Goal: Task Accomplishment & Management: Use online tool/utility

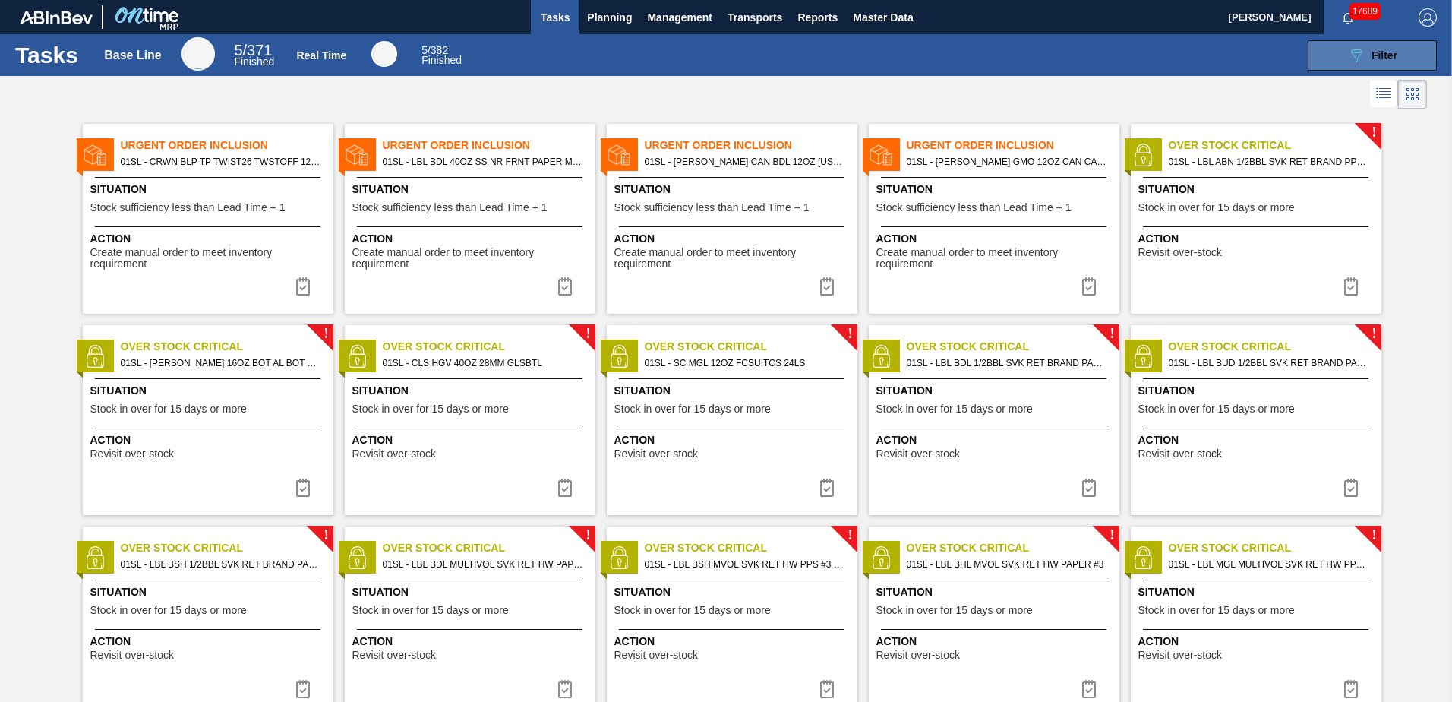
click at [1342, 46] on button "089F7B8B-B2A5-4AFE-B5C0-19BA573D28AC Filter" at bounding box center [1372, 55] width 129 height 30
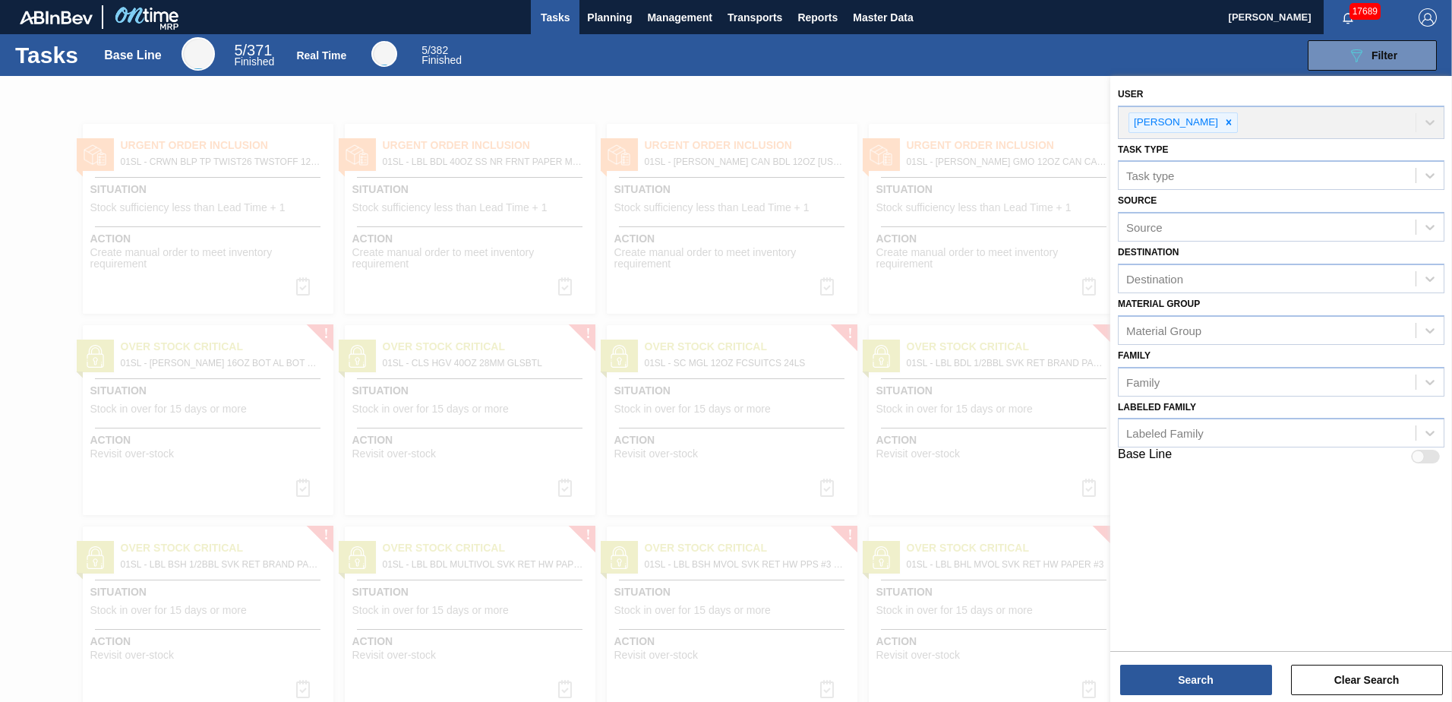
click at [914, 74] on div "Tasks Base Line 5 / 371 Finished Real Time 5 / 382 Finished 089F7B8B-B2A5-4AFE-…" at bounding box center [726, 55] width 1452 height 42
click at [696, 62] on div "089F7B8B-B2A5-4AFE-B5C0-19BA573D28AC Filter" at bounding box center [959, 55] width 970 height 30
click at [604, 16] on span "Planning" at bounding box center [609, 17] width 45 height 18
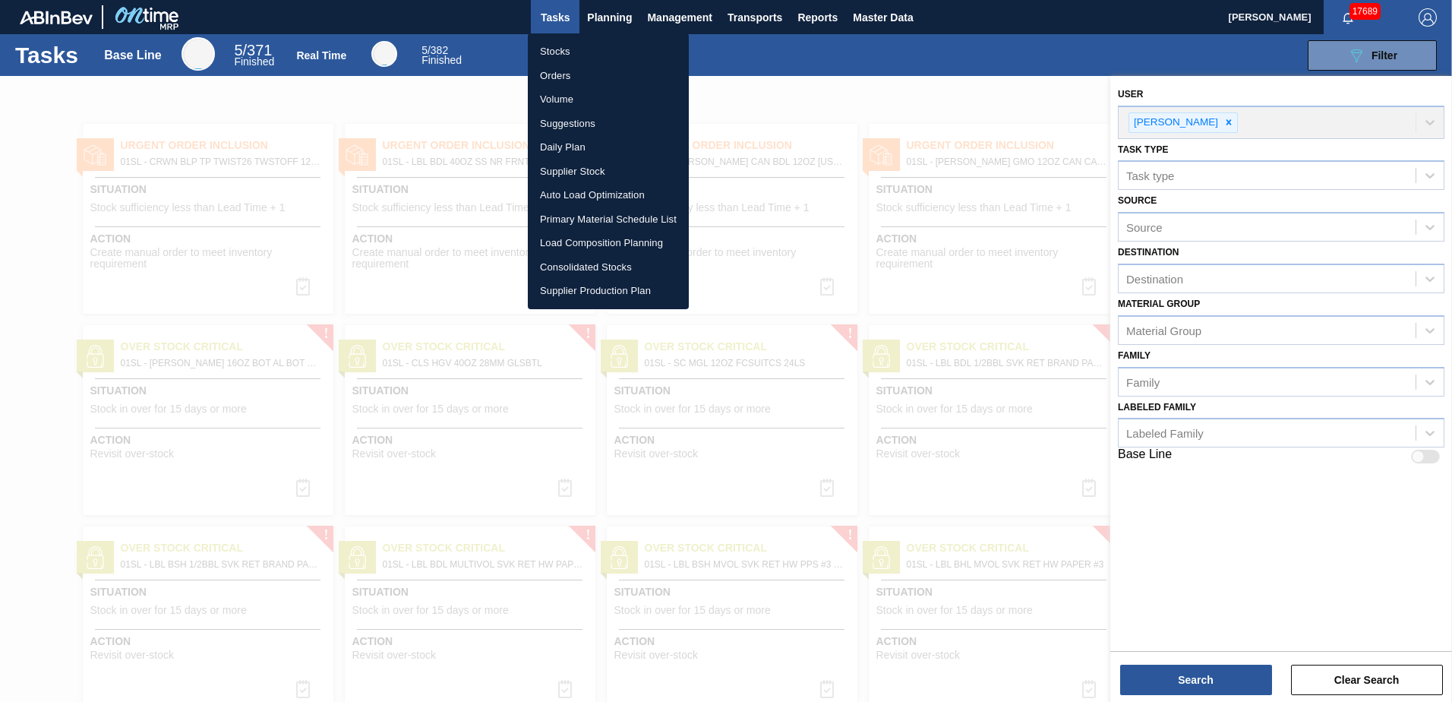
click at [652, 20] on div at bounding box center [726, 351] width 1452 height 702
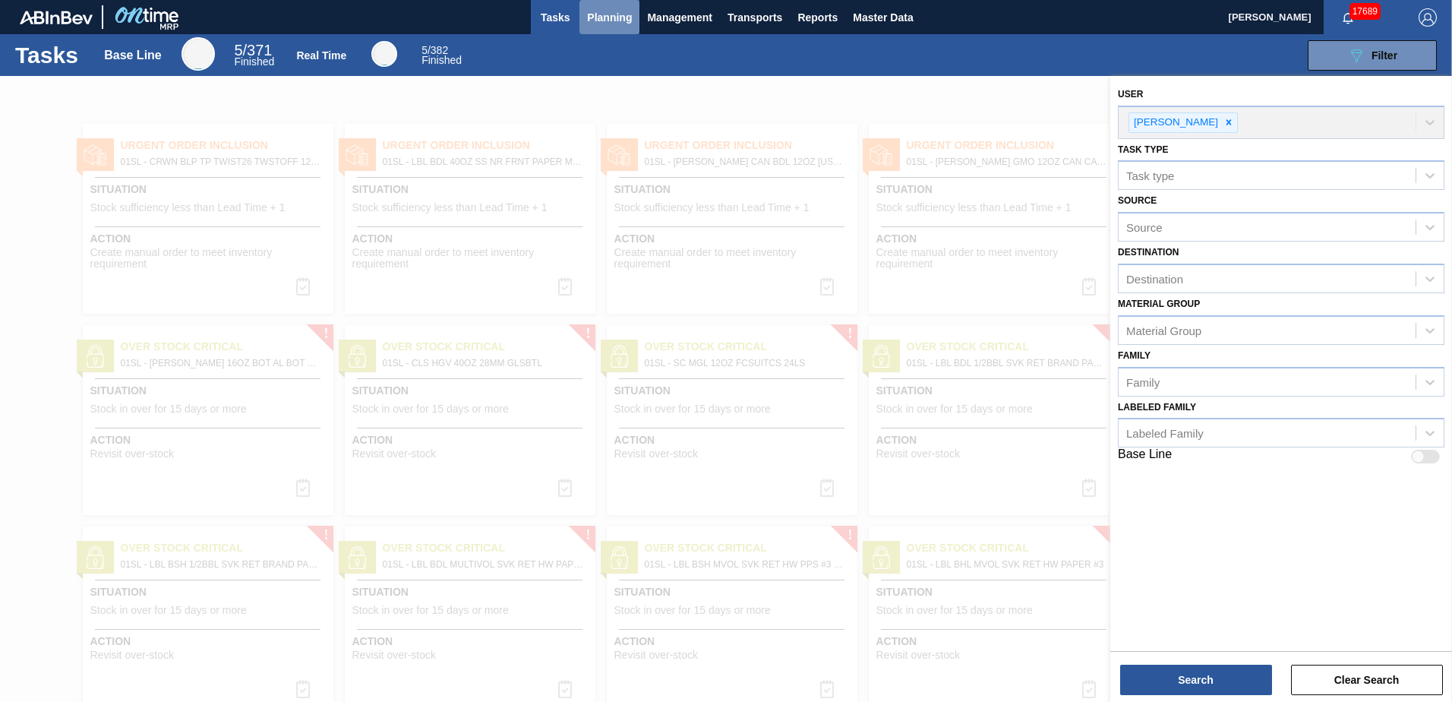
click at [617, 12] on span "Planning" at bounding box center [609, 17] width 45 height 18
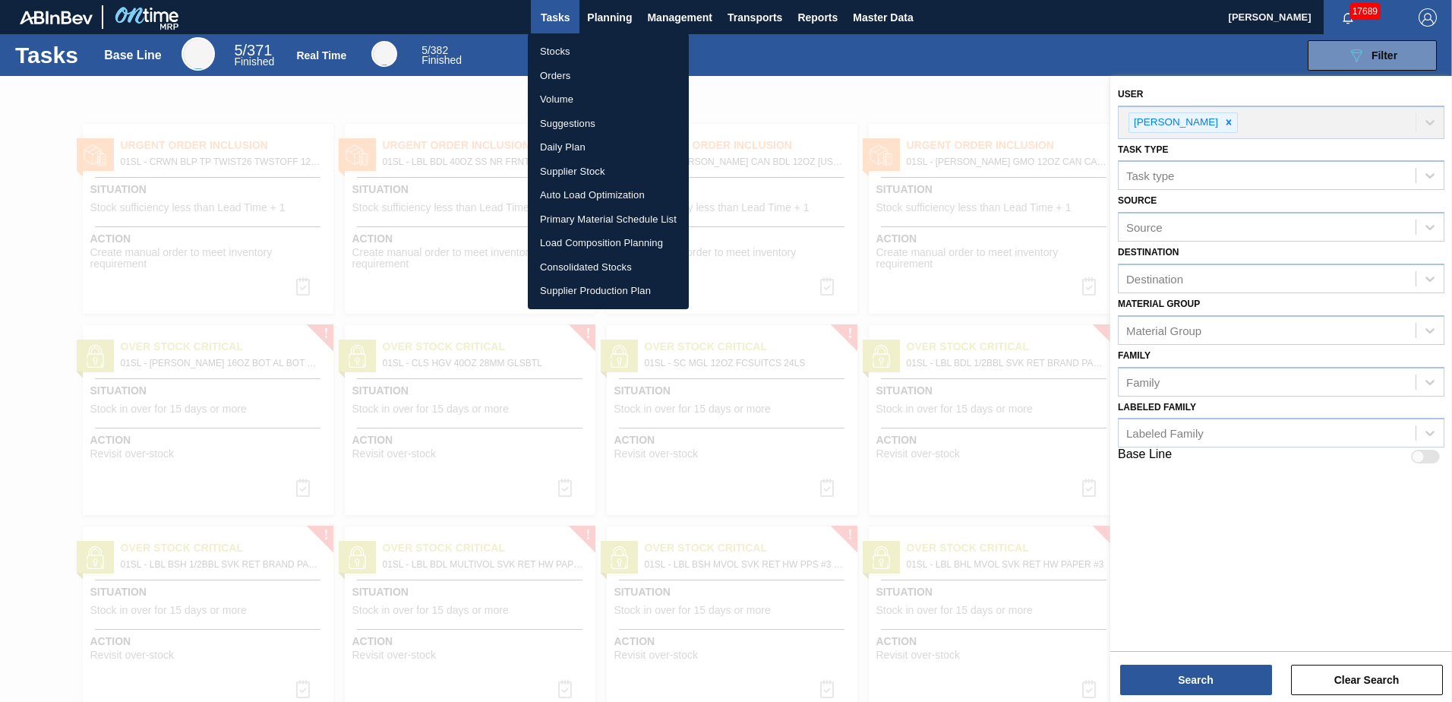
click at [598, 236] on li "Load Composition Planning" at bounding box center [608, 243] width 161 height 24
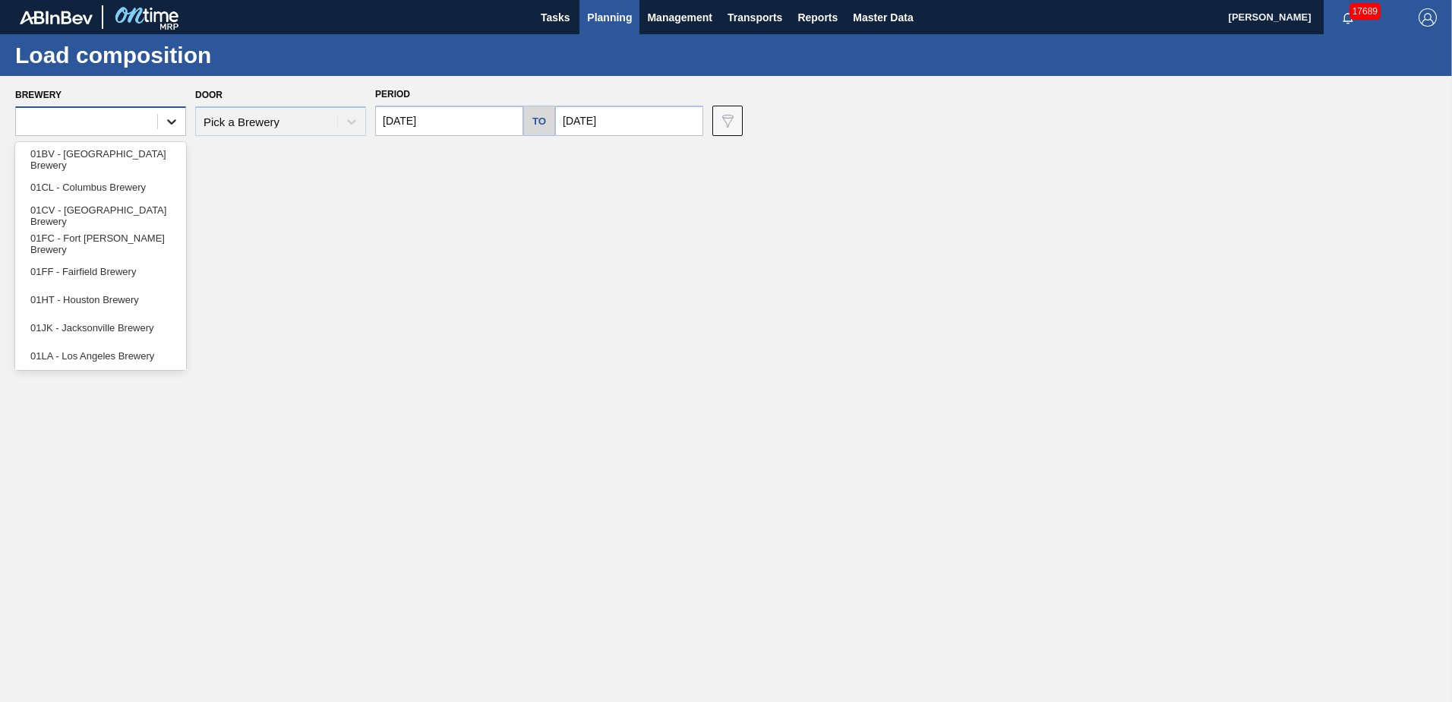
click at [170, 125] on icon at bounding box center [171, 121] width 15 height 15
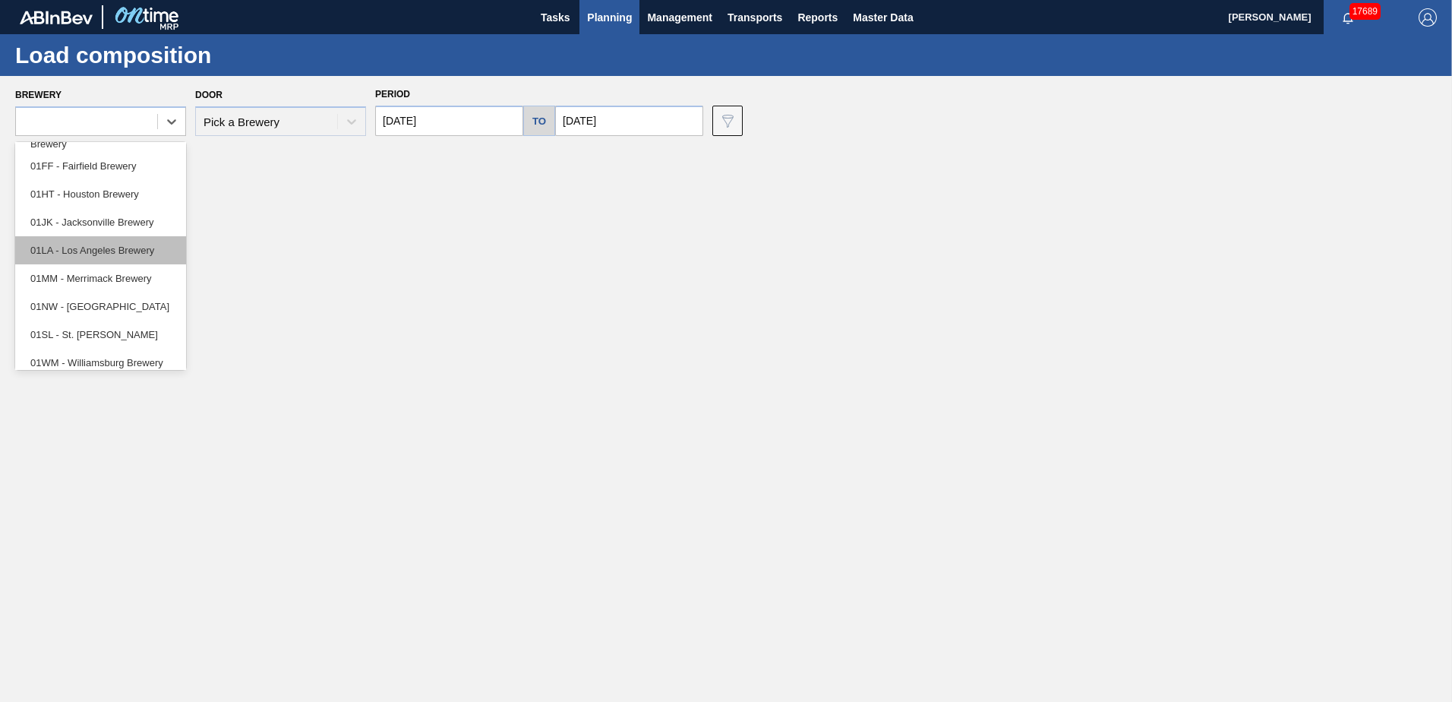
scroll to position [115, 0]
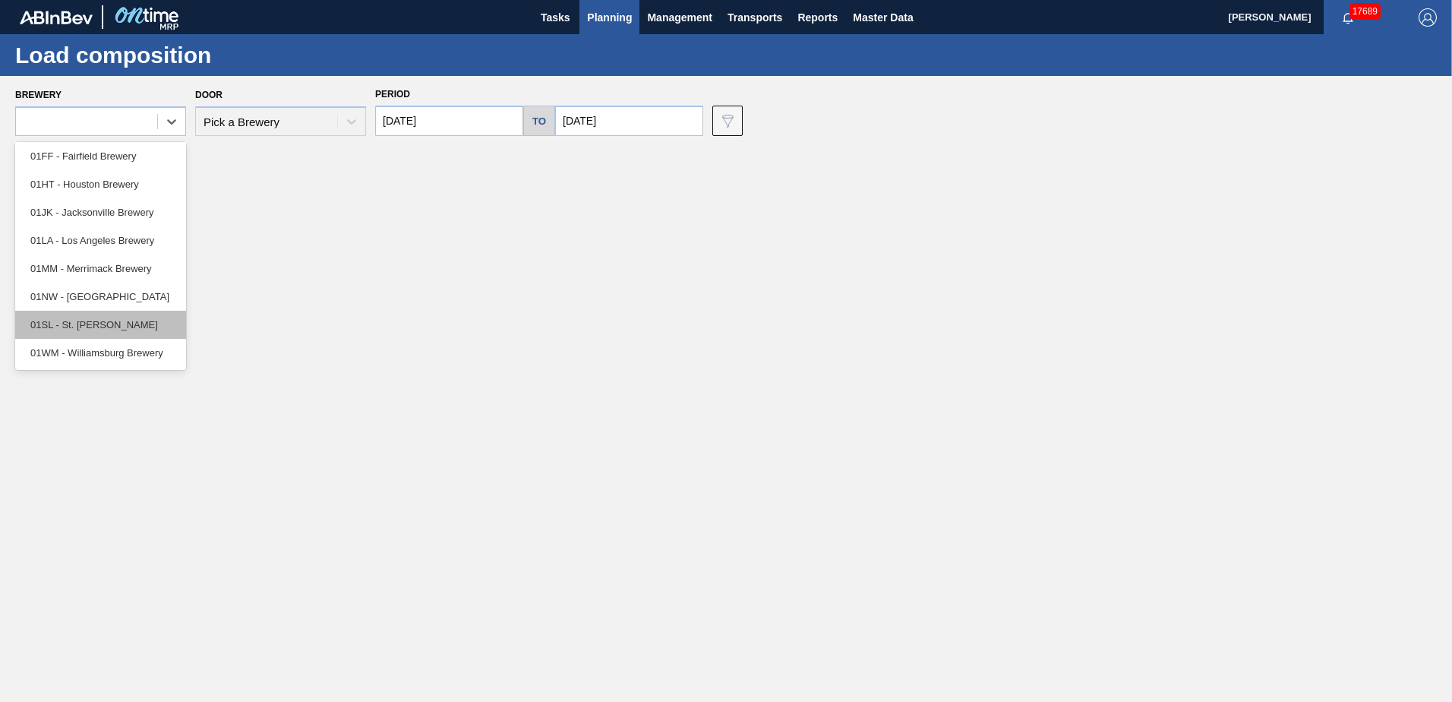
click at [111, 330] on div "01SL - St. [PERSON_NAME]" at bounding box center [100, 325] width 171 height 28
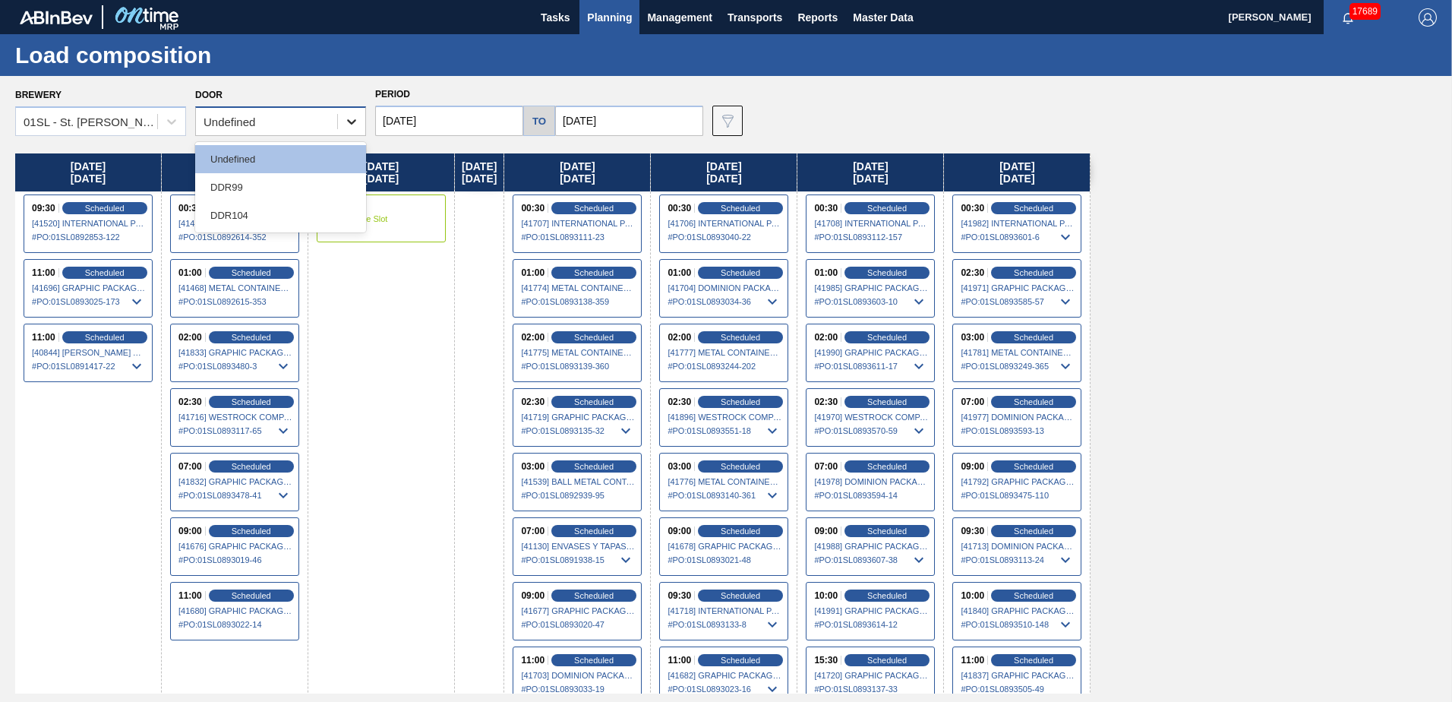
click at [340, 129] on div at bounding box center [351, 121] width 27 height 27
click at [293, 182] on div "DDR99" at bounding box center [280, 187] width 171 height 28
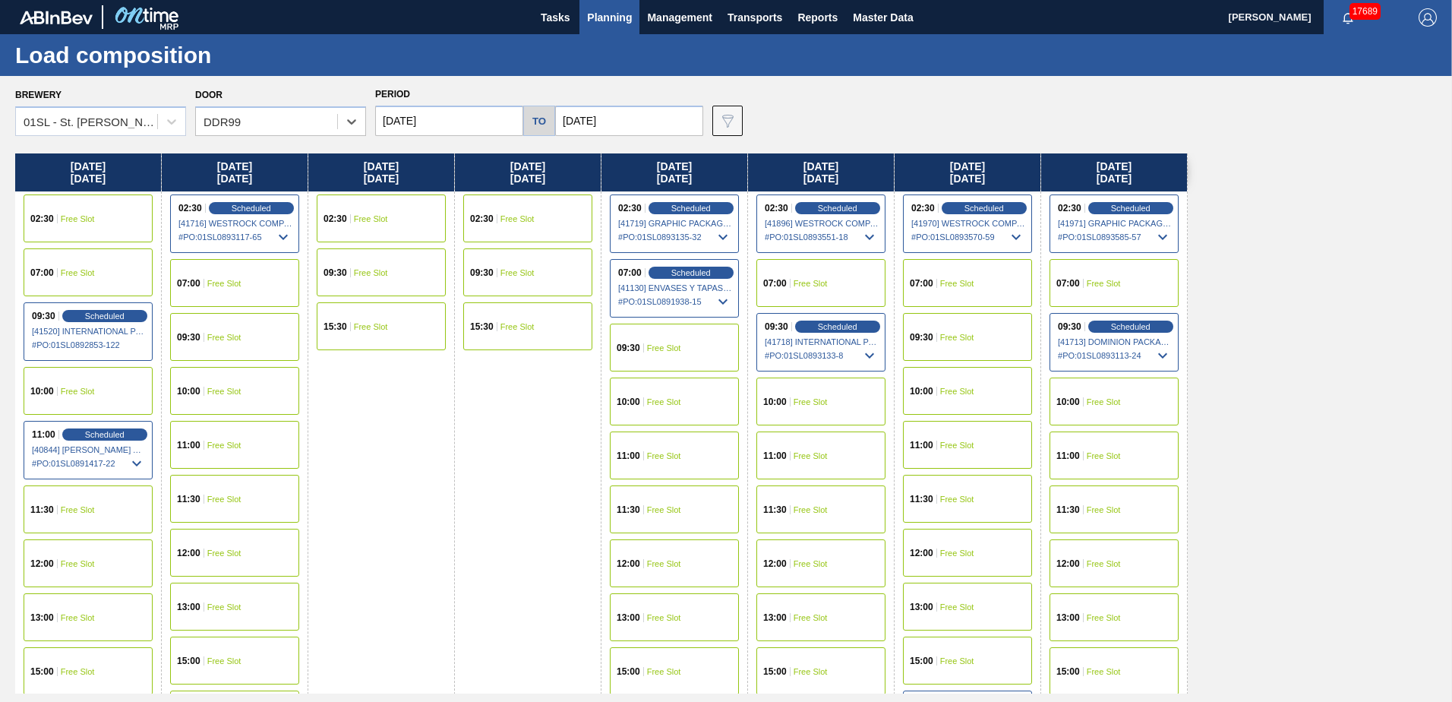
drag, startPoint x: 731, startPoint y: 374, endPoint x: 572, endPoint y: 374, distance: 159.5
click at [572, 374] on div "[DATE] 02:30 Free Slot 07:00 Free Slot 09:30 Scheduled [41520] INTERNATIONAL PA…" at bounding box center [729, 423] width 1429 height 540
click at [698, 270] on span "Scheduled" at bounding box center [690, 272] width 43 height 10
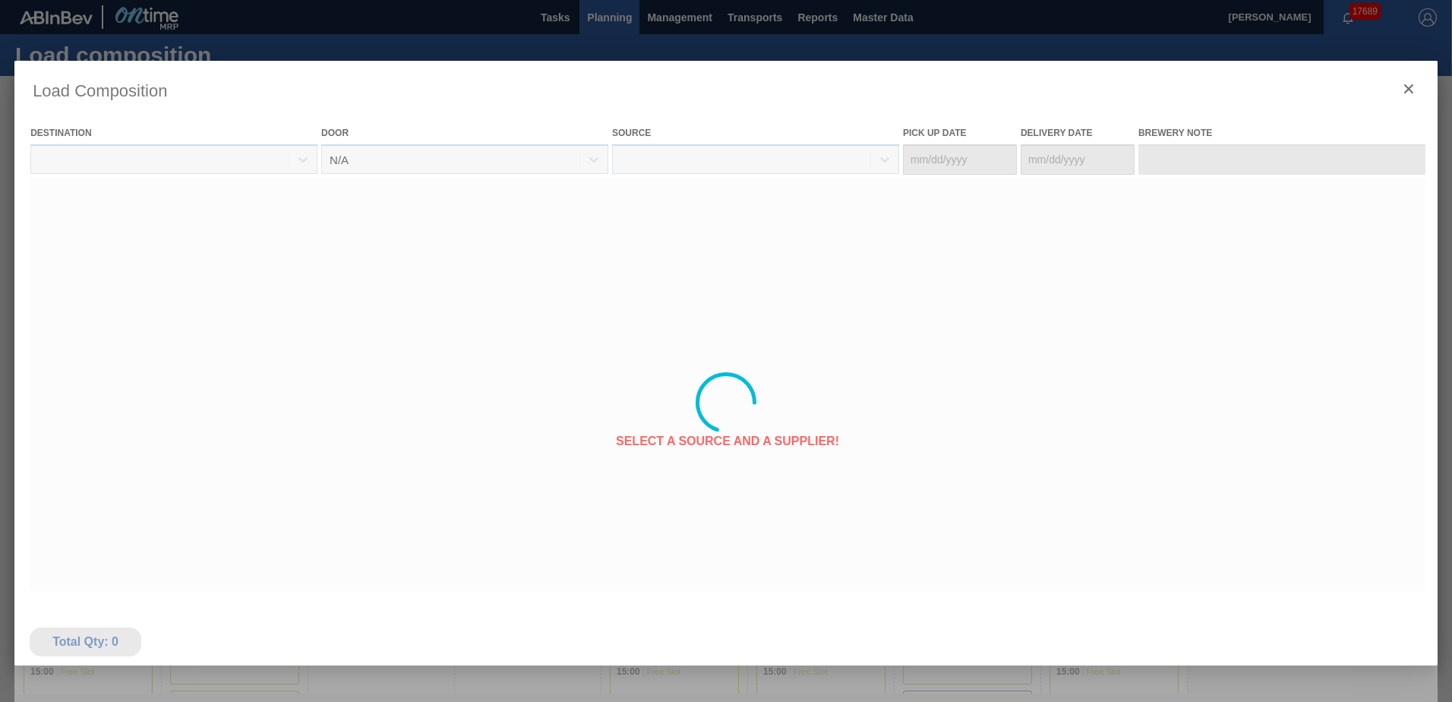
type Date "[DATE]"
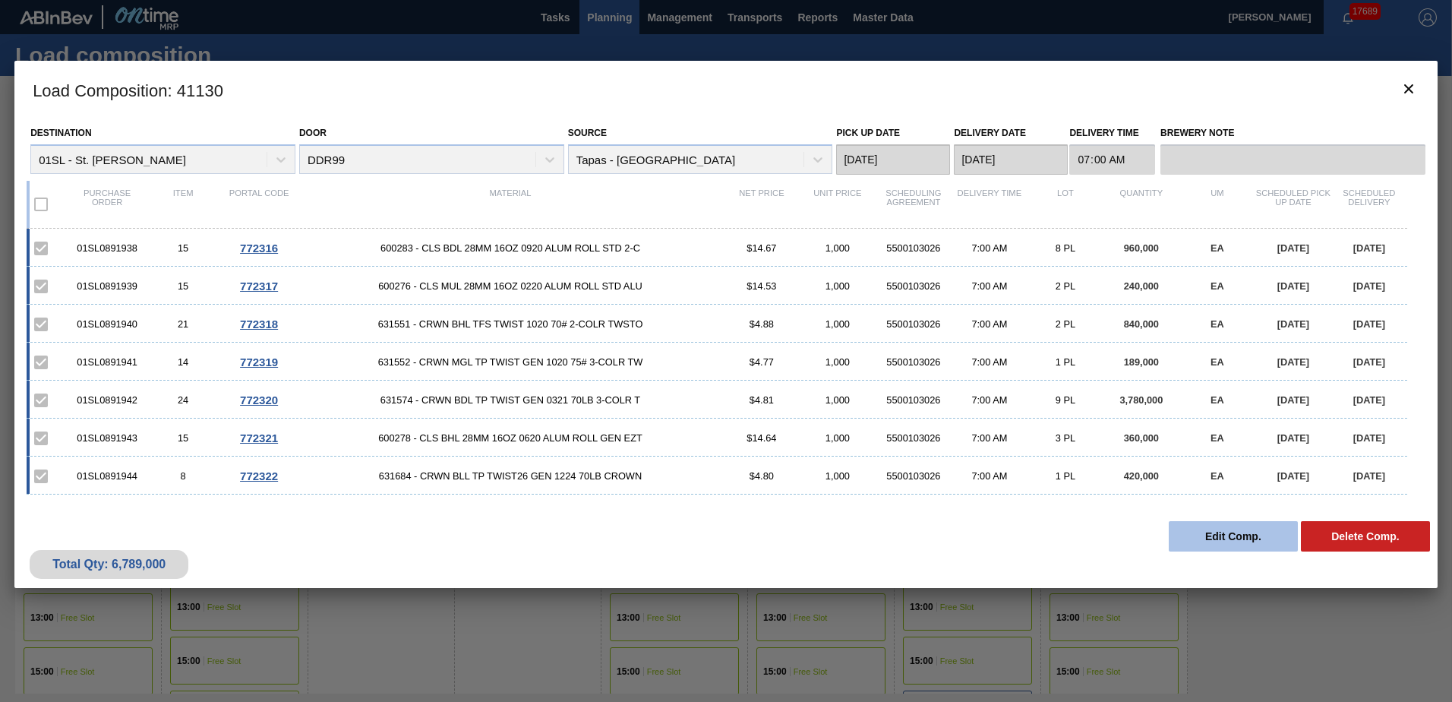
click at [1187, 544] on button "Edit Comp." at bounding box center [1233, 536] width 129 height 30
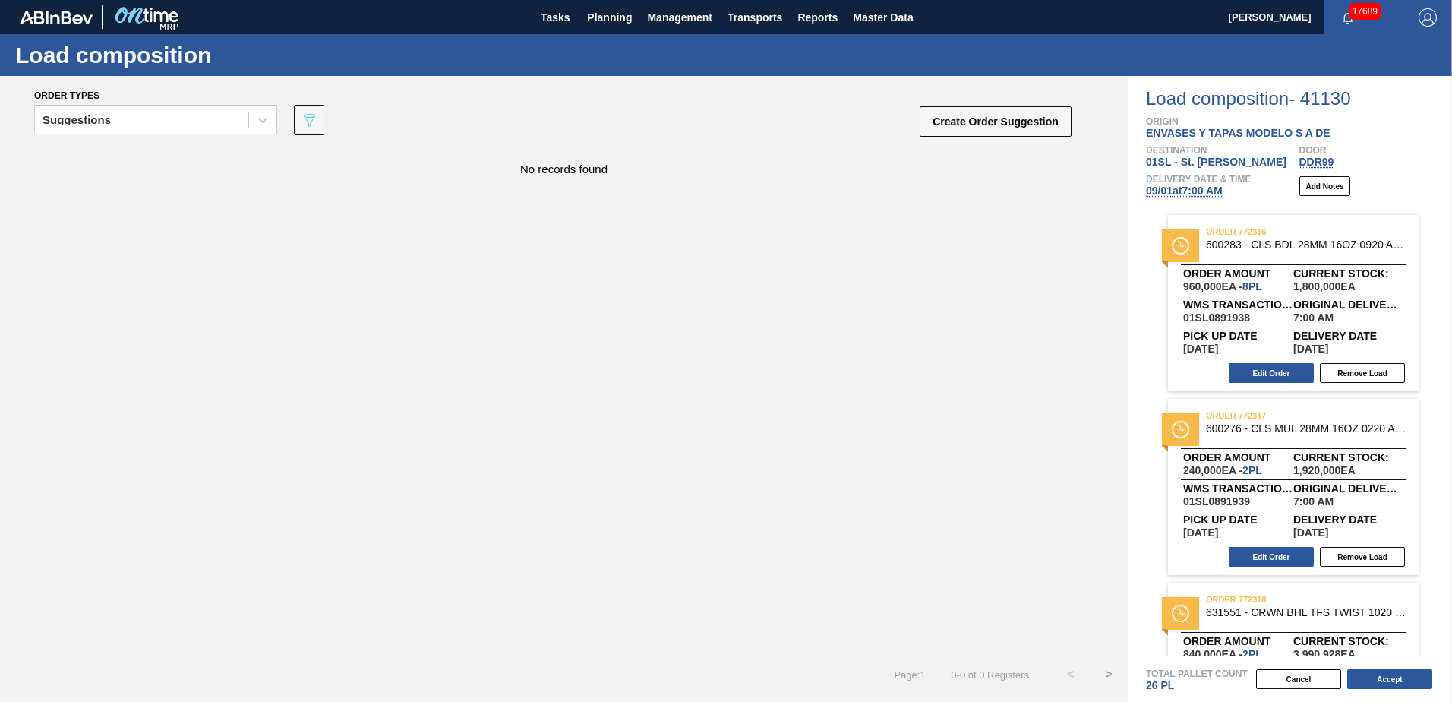
click at [1180, 191] on span "[DATE] 7:00 AM" at bounding box center [1184, 191] width 77 height 12
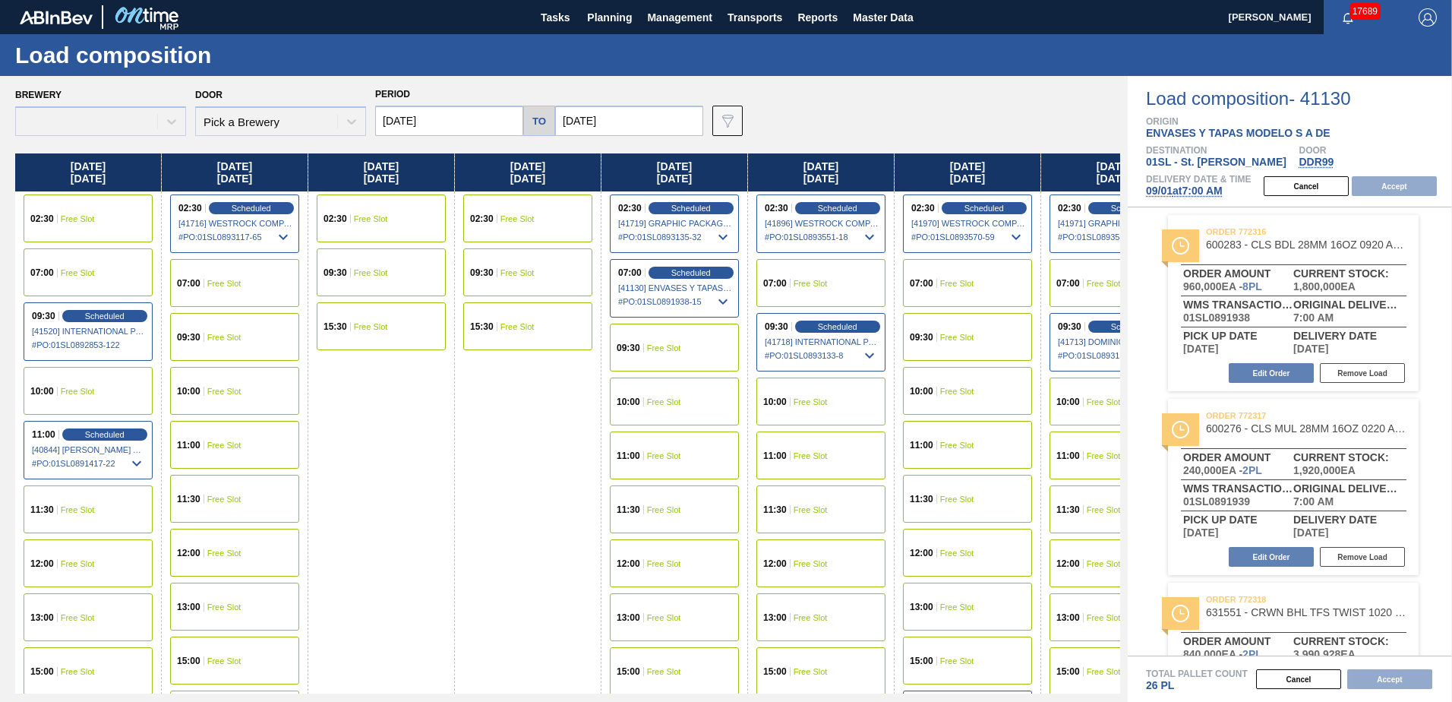
type input "[DATE]"
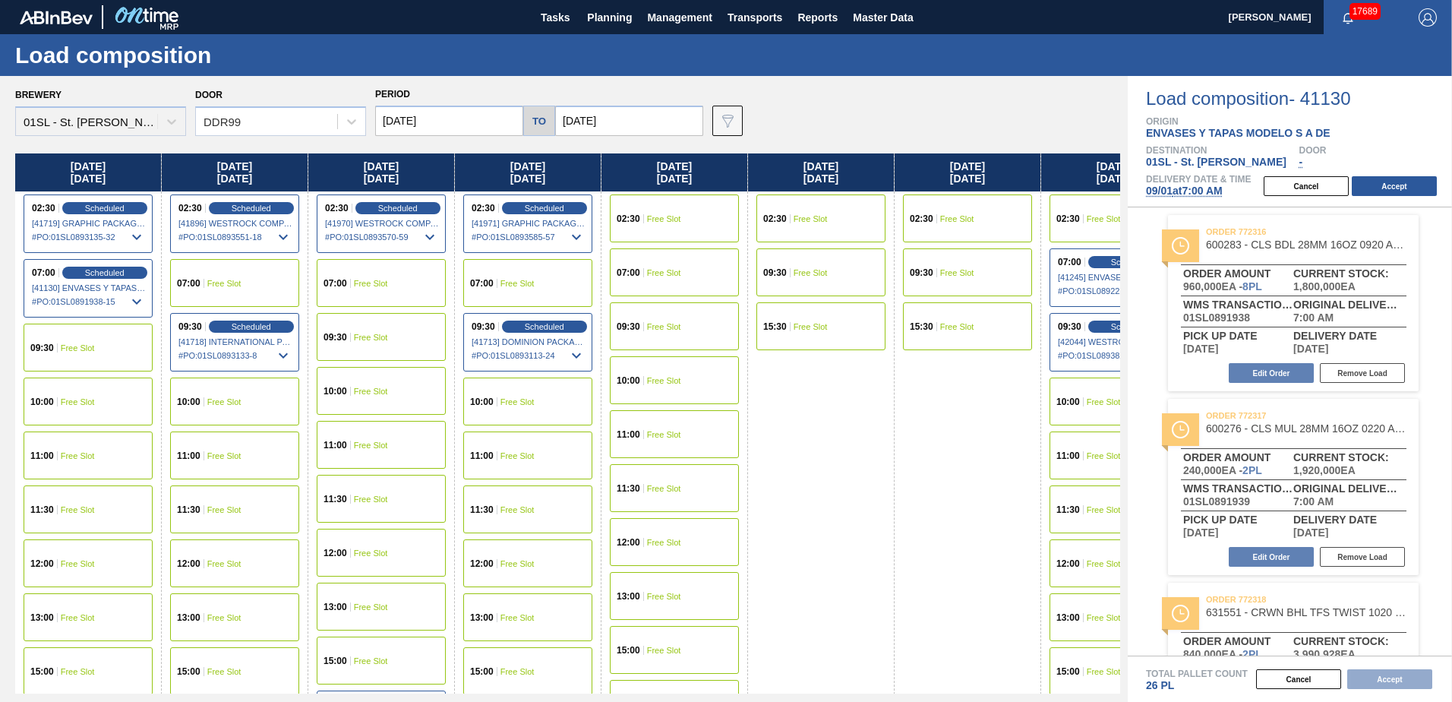
click at [247, 272] on div "07:00 Free Slot" at bounding box center [234, 283] width 129 height 48
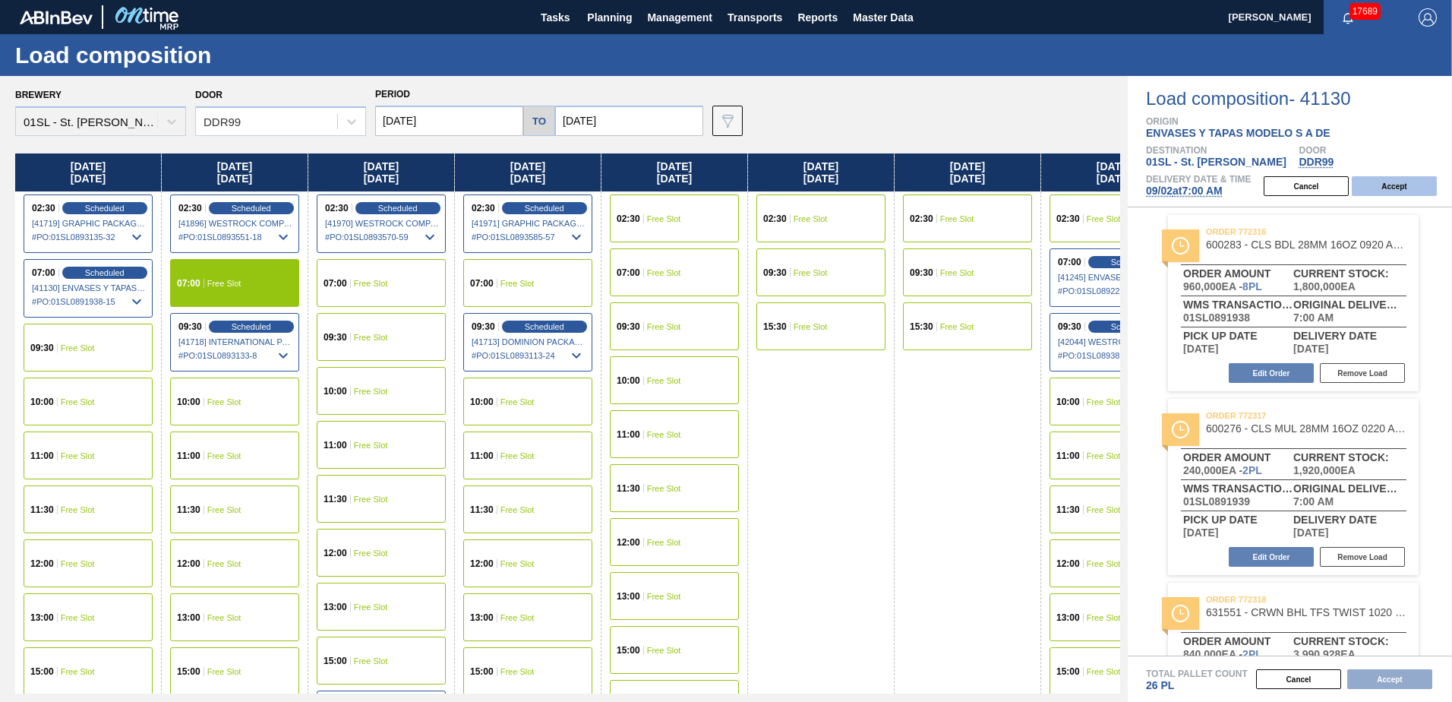
click at [1417, 181] on button "Accept" at bounding box center [1394, 186] width 85 height 20
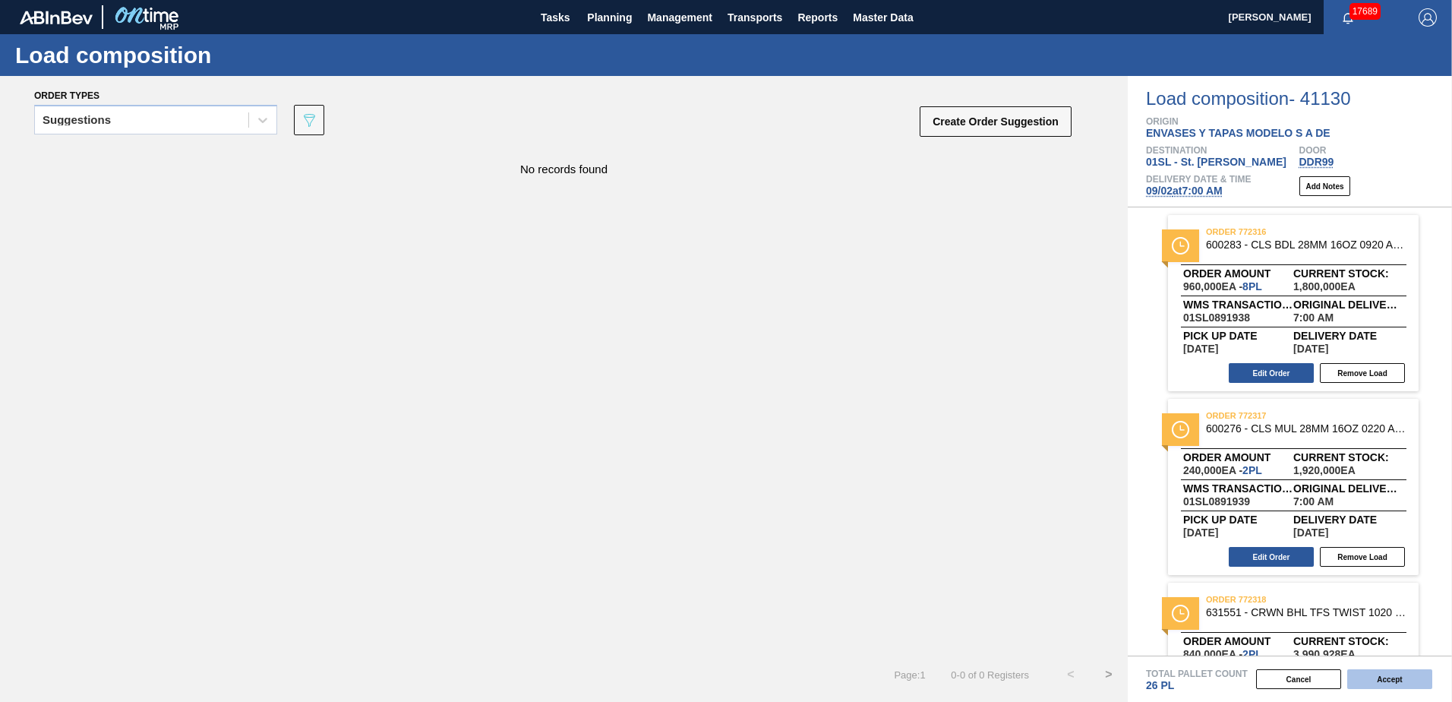
click at [1372, 677] on button "Accept" at bounding box center [1389, 679] width 85 height 20
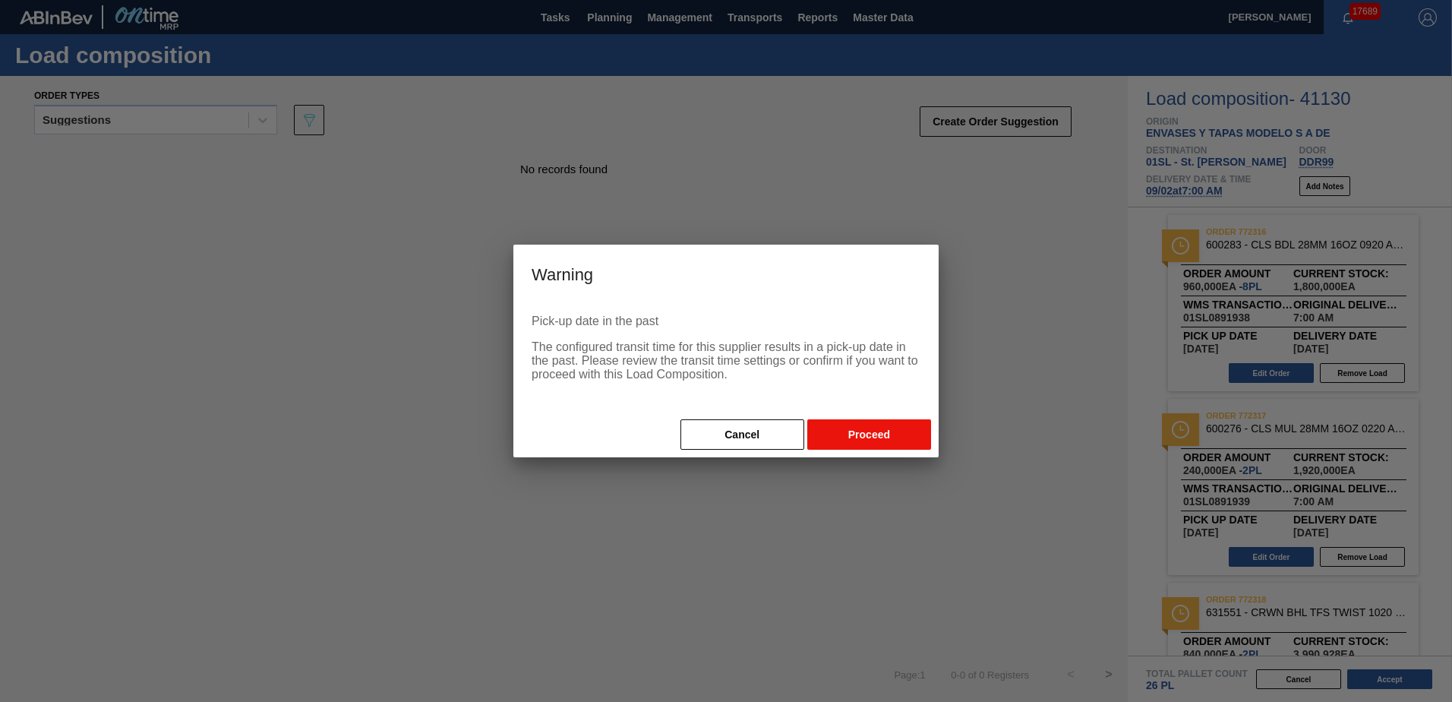
click at [879, 440] on button "Proceed" at bounding box center [869, 434] width 124 height 30
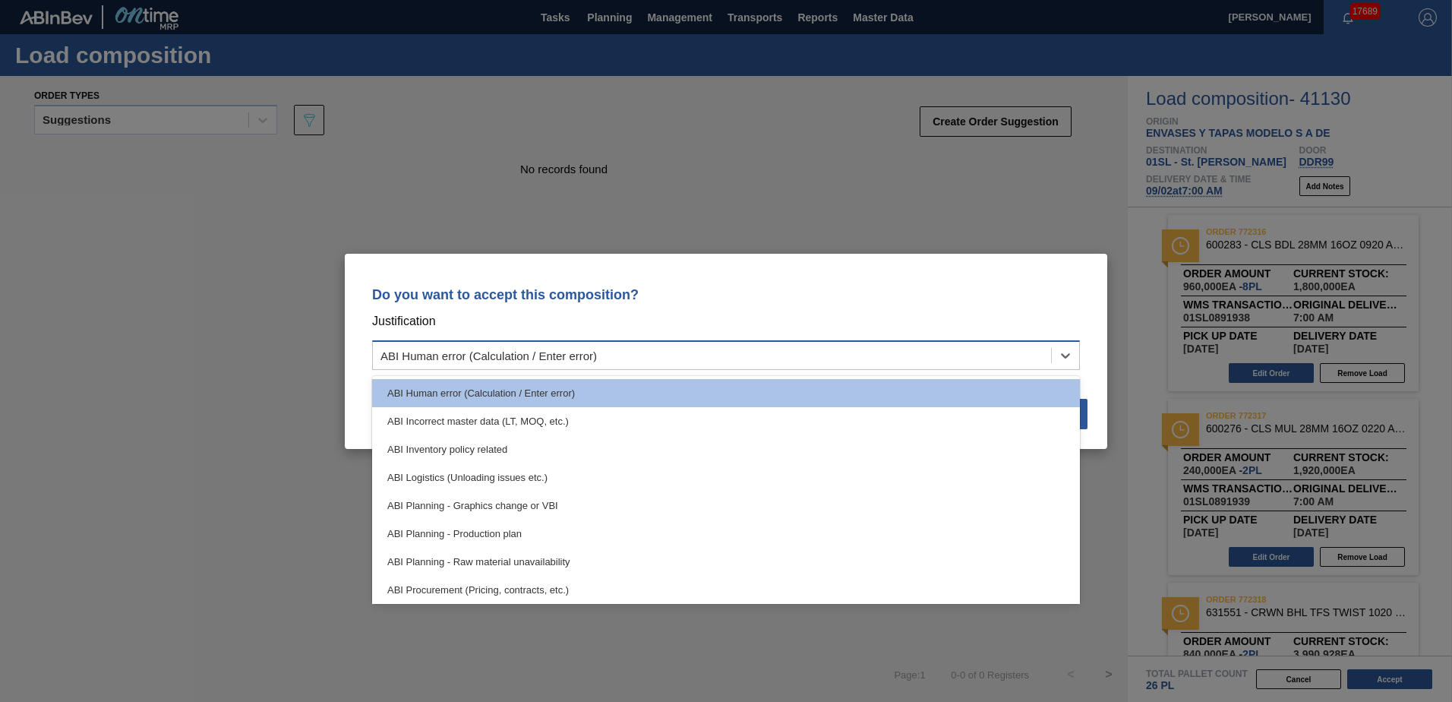
click at [1049, 355] on div "ABI Human error (Calculation / Enter error)" at bounding box center [712, 355] width 678 height 22
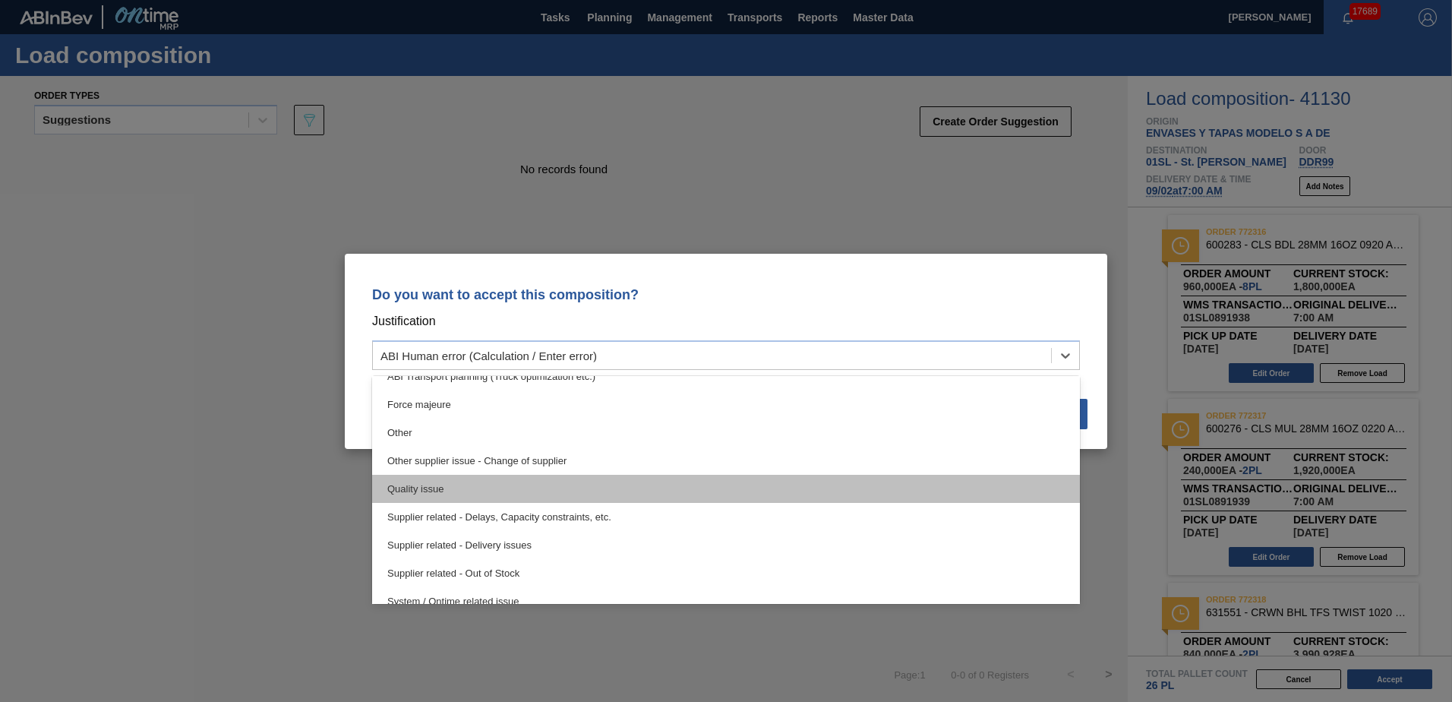
scroll to position [284, 0]
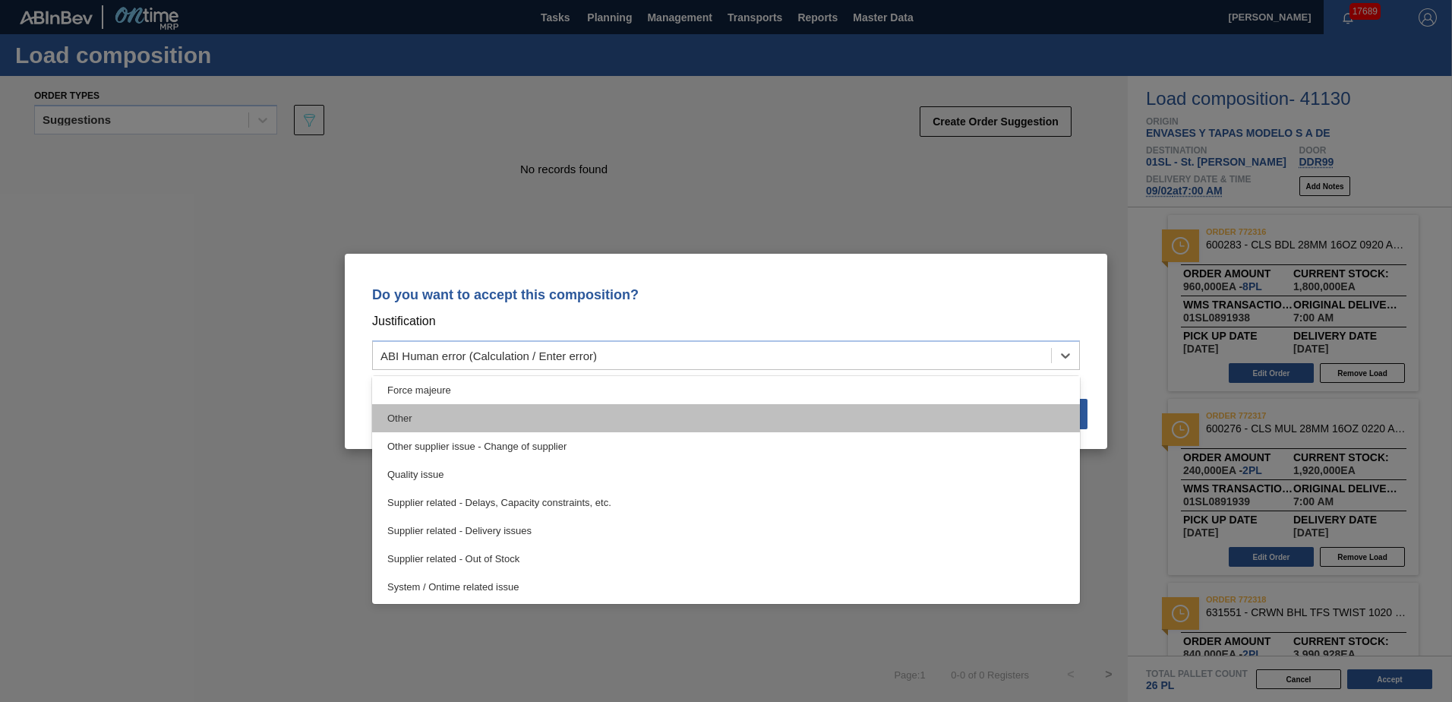
click at [664, 408] on div "Other" at bounding box center [726, 418] width 708 height 28
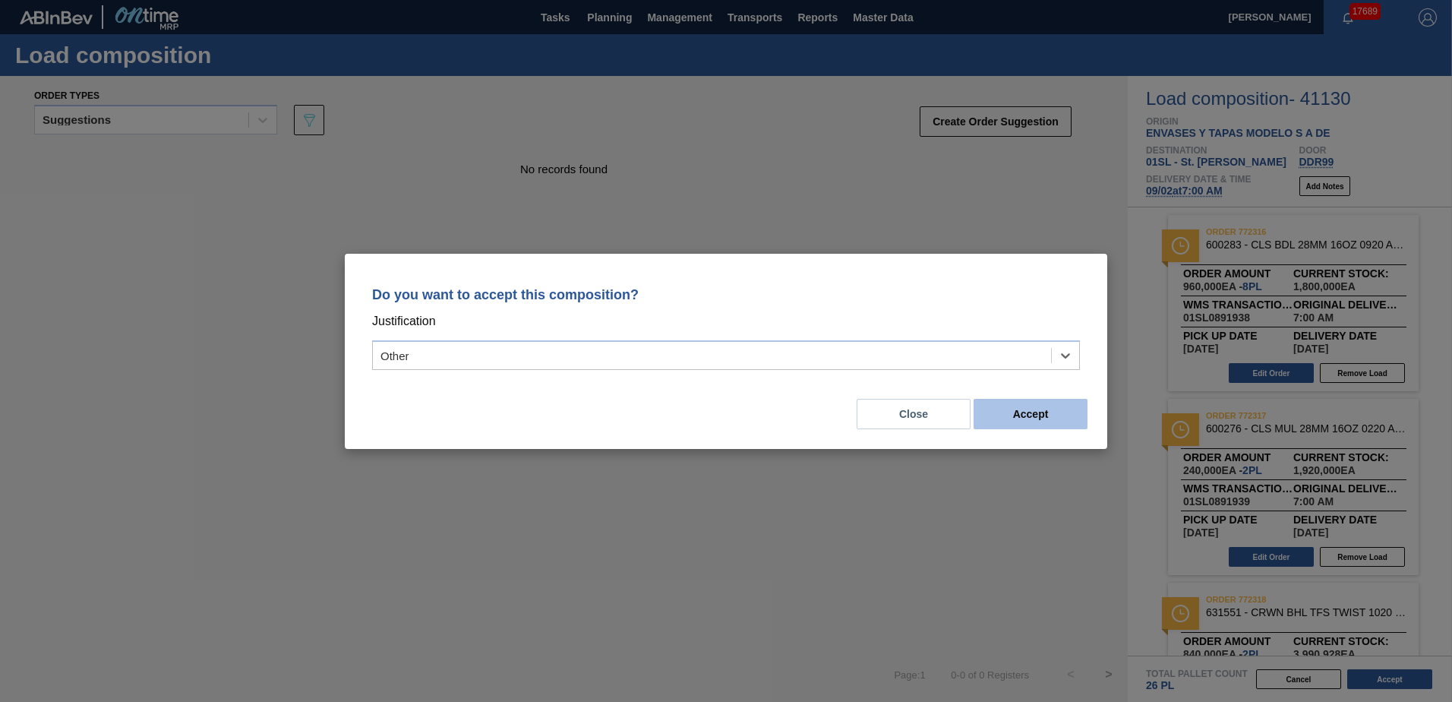
click at [1030, 410] on button "Accept" at bounding box center [1030, 414] width 114 height 30
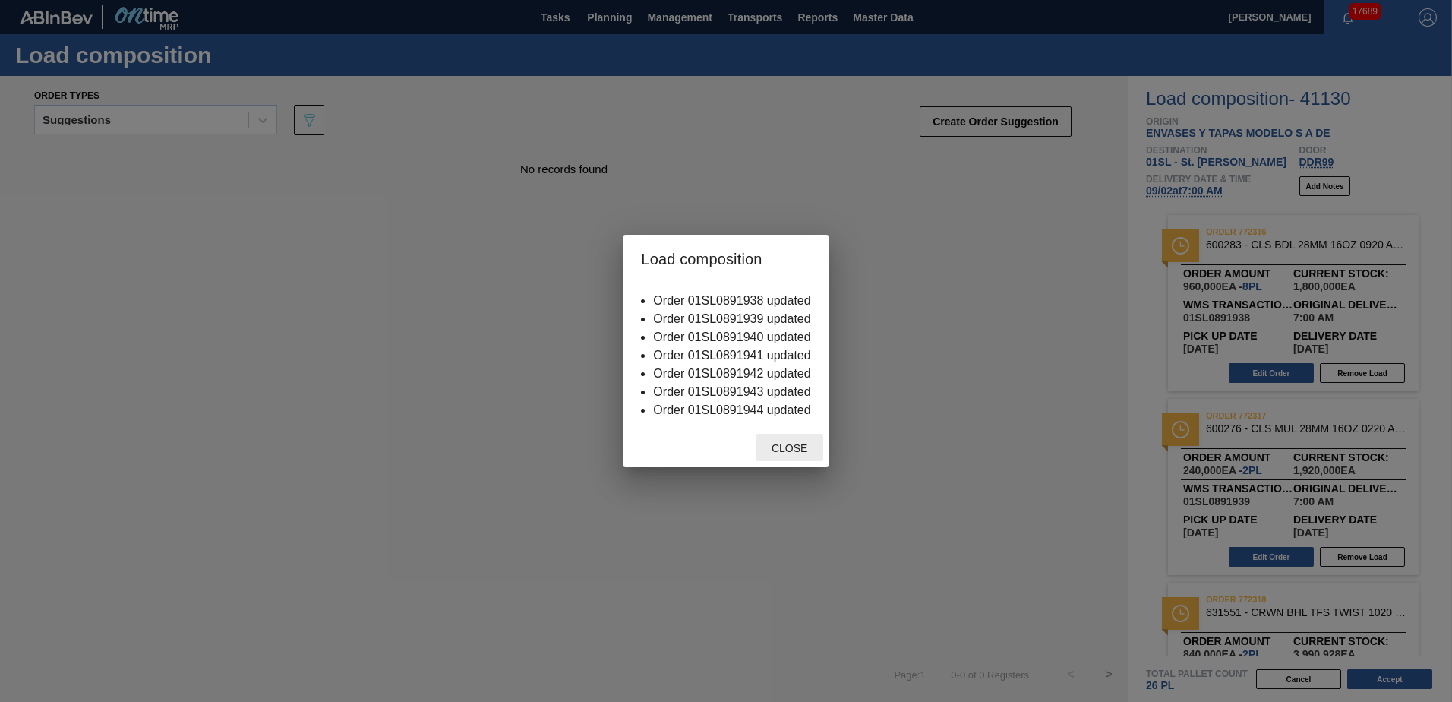
click at [780, 446] on span "Close" at bounding box center [789, 448] width 60 height 12
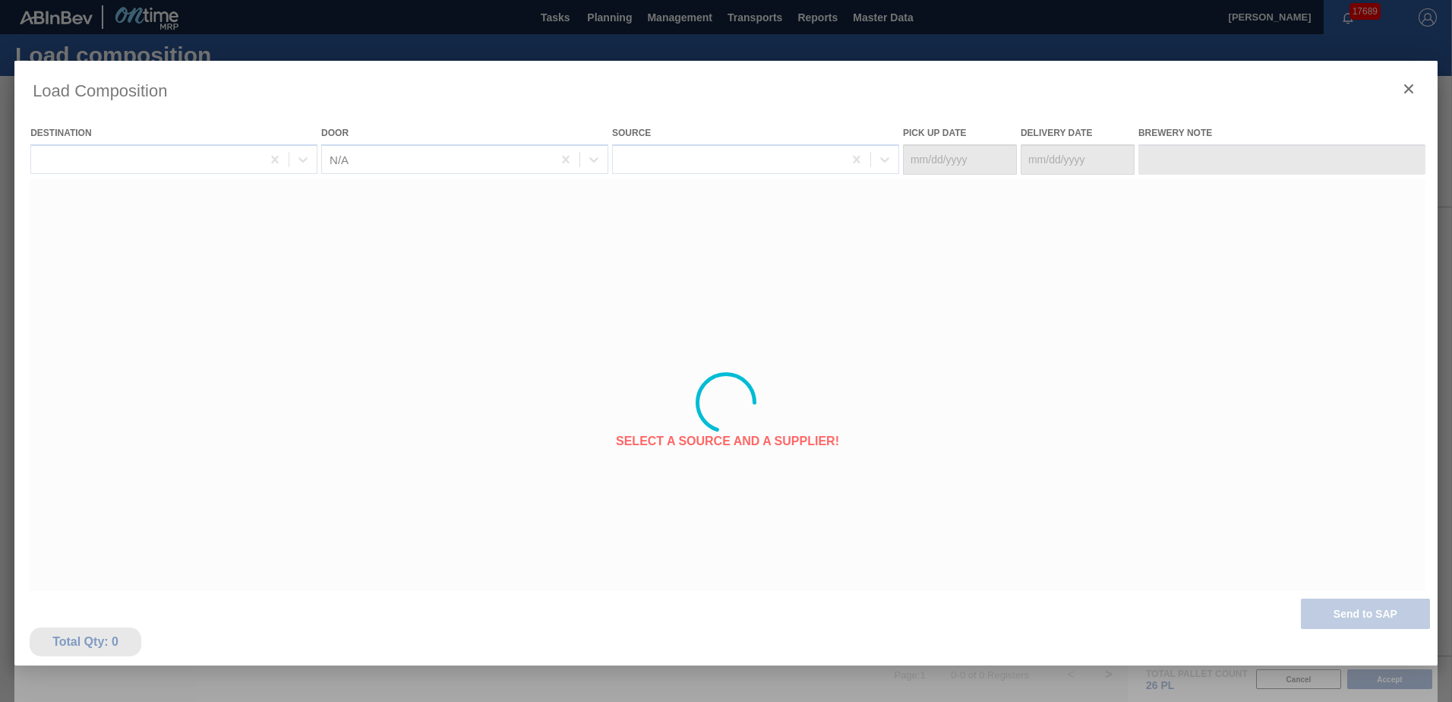
type Date "[DATE]"
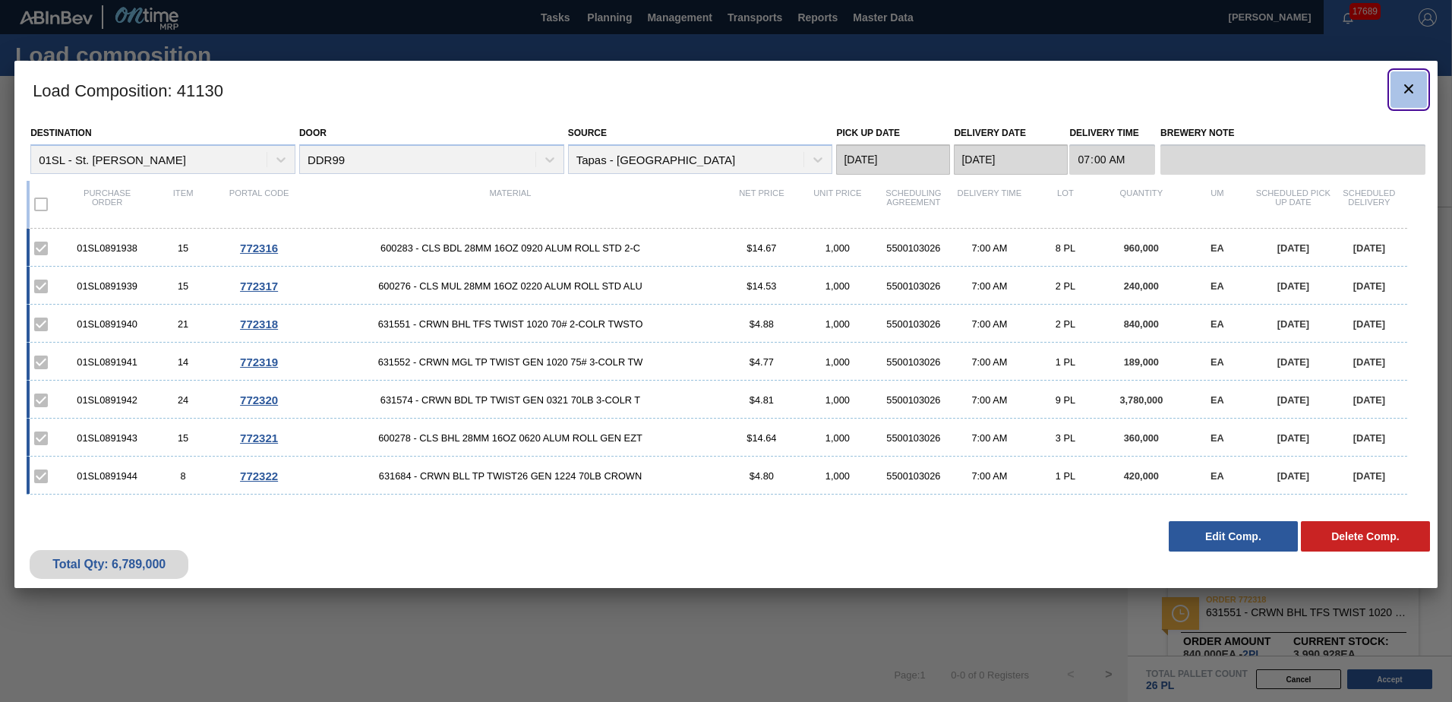
click at [1409, 90] on icon "botão de ícone" at bounding box center [1409, 89] width 18 height 18
